Goal: Navigation & Orientation: Go to known website

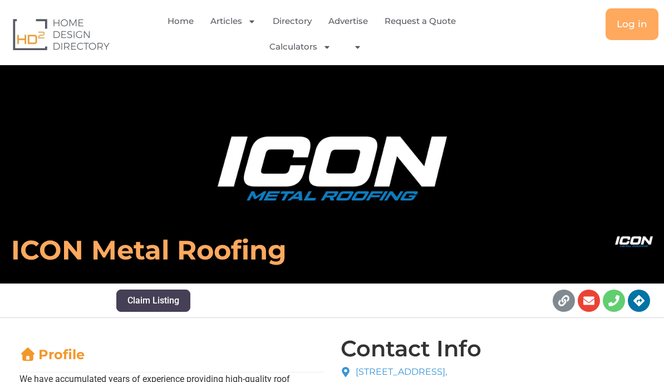
click at [660, 18] on div "Home Articles Bathroom Renovation Ideas & Services Building Construction Materi…" at bounding box center [332, 32] width 664 height 65
click at [632, 21] on span "Log in" at bounding box center [632, 23] width 31 height 9
